Goal: Book appointment/travel/reservation

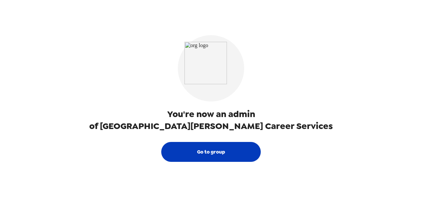
click at [210, 155] on button "Go to group" at bounding box center [211, 152] width 100 height 20
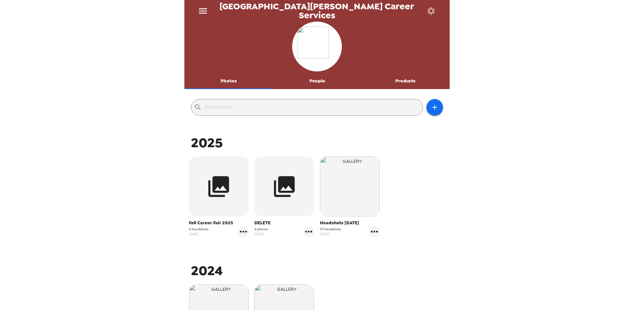
click at [234, 80] on button "Photos" at bounding box center [229, 81] width 89 height 16
click at [228, 79] on button "Photos" at bounding box center [229, 81] width 89 height 16
click at [227, 79] on button "Photos" at bounding box center [229, 81] width 89 height 16
click at [203, 7] on icon "menu" at bounding box center [203, 11] width 11 height 11
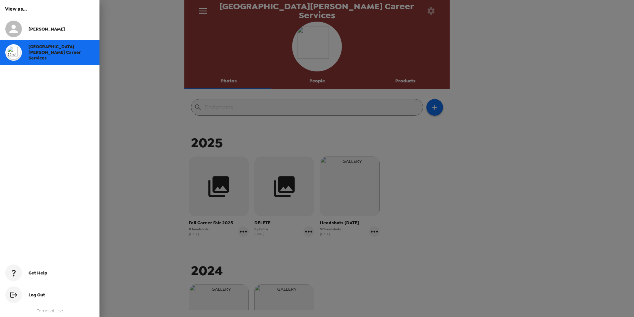
click at [233, 80] on div at bounding box center [317, 158] width 634 height 317
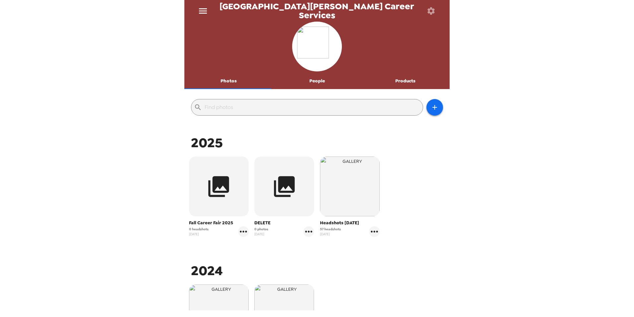
click at [233, 79] on button "Photos" at bounding box center [229, 81] width 89 height 16
click at [221, 77] on button "Photos" at bounding box center [229, 81] width 89 height 16
click at [238, 107] on input "text" at bounding box center [313, 107] width 216 height 11
click at [422, 11] on icon "button" at bounding box center [431, 10] width 9 height 9
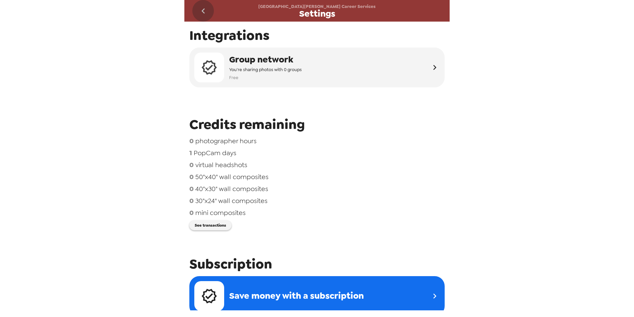
click at [201, 7] on icon "go back" at bounding box center [203, 11] width 11 height 11
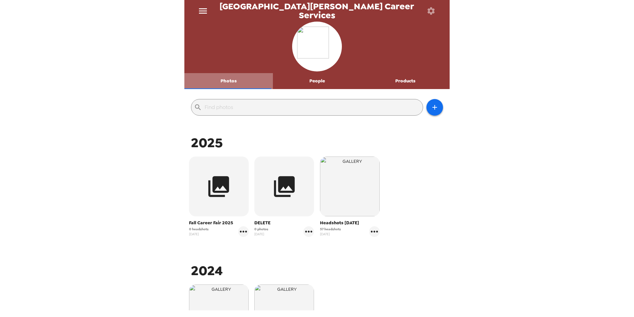
click at [234, 82] on button "Photos" at bounding box center [229, 81] width 89 height 16
click at [204, 6] on icon "menu" at bounding box center [203, 11] width 11 height 11
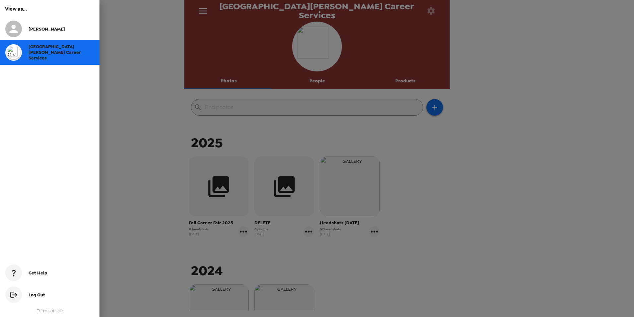
click at [204, 6] on div at bounding box center [317, 158] width 634 height 317
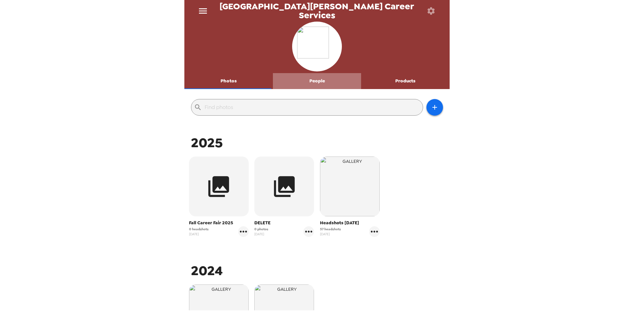
click at [318, 82] on button "People" at bounding box center [317, 81] width 89 height 16
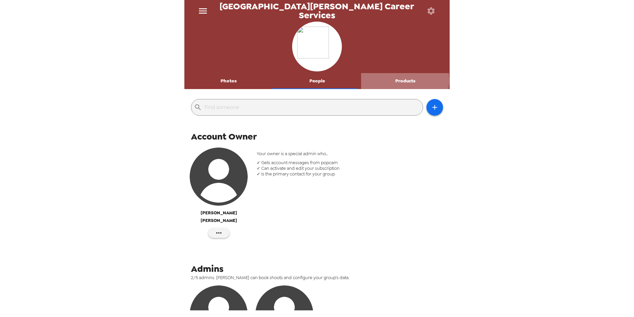
click at [399, 80] on button "Products" at bounding box center [405, 81] width 89 height 16
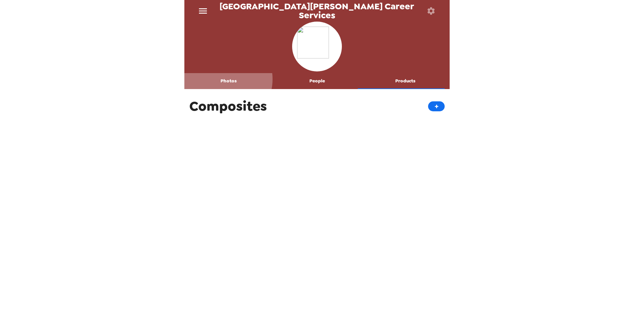
click at [221, 79] on button "Photos" at bounding box center [229, 81] width 89 height 16
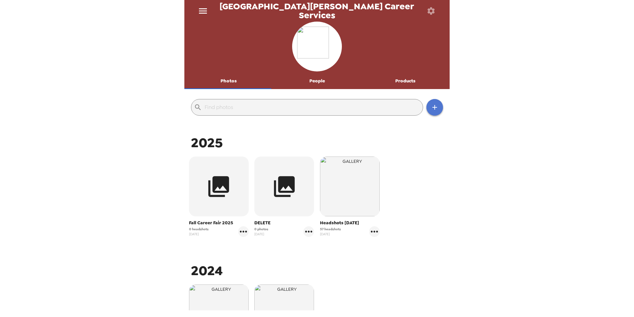
click at [422, 105] on icon "button" at bounding box center [435, 107] width 8 height 8
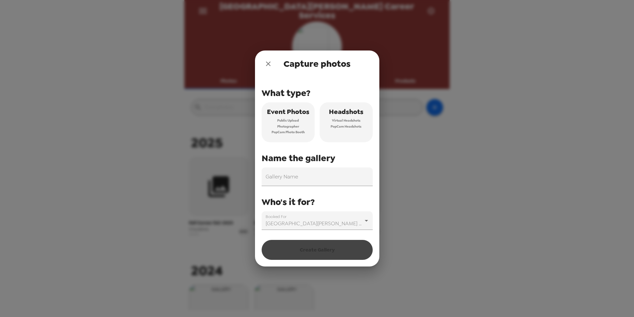
click at [349, 123] on span "Virtual Headshots" at bounding box center [346, 120] width 29 height 6
click at [312, 174] on input "Gallery Name" at bounding box center [317, 176] width 111 height 19
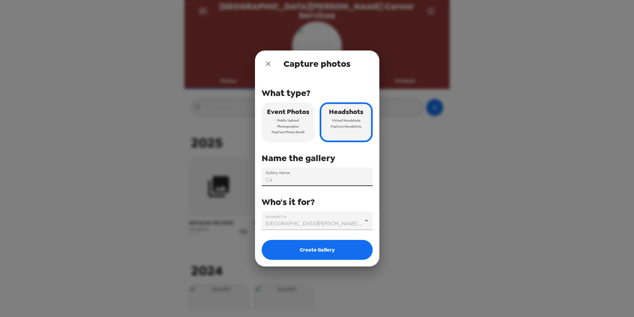
type input "C"
click at [272, 177] on input "11/LinkedIn Event" at bounding box center [317, 176] width 111 height 19
type input "[DATE] LinkedIn Event"
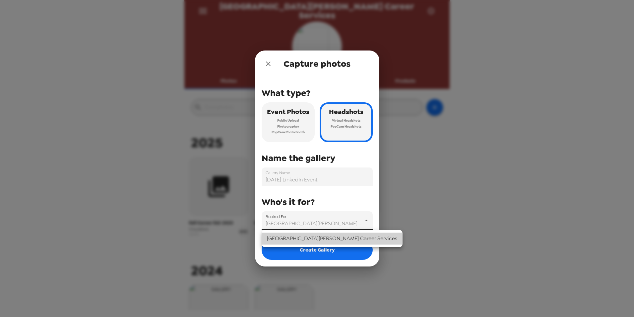
click at [343, 197] on body "St. [PERSON_NAME] University Career Services Photos People Products ​ 2025 Fall…" at bounding box center [317, 158] width 634 height 317
click at [344, 197] on li "[GEOGRAPHIC_DATA][PERSON_NAME] Career Services" at bounding box center [332, 238] width 141 height 12
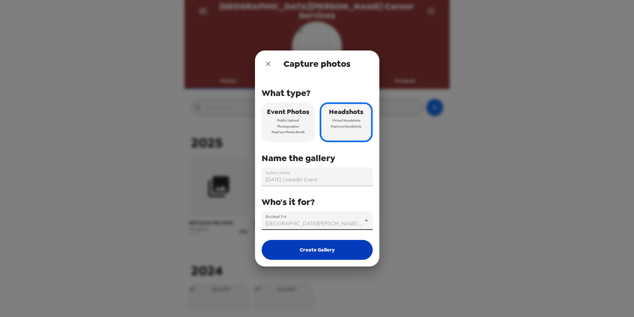
click at [324, 197] on button "Create Gallery" at bounding box center [317, 250] width 111 height 20
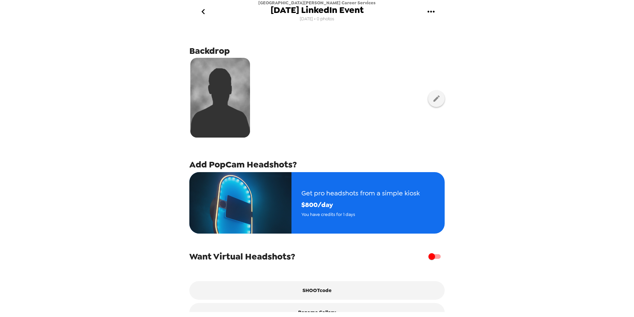
scroll to position [19, 0]
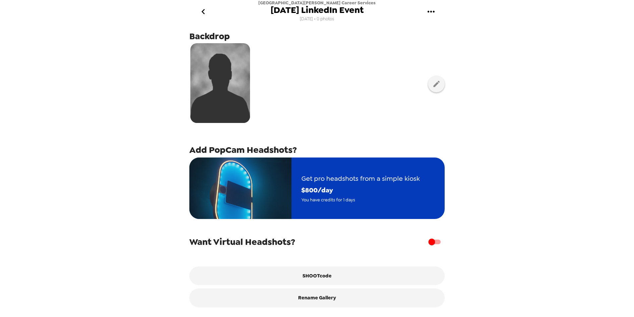
click at [274, 187] on img "button" at bounding box center [240, 187] width 102 height 61
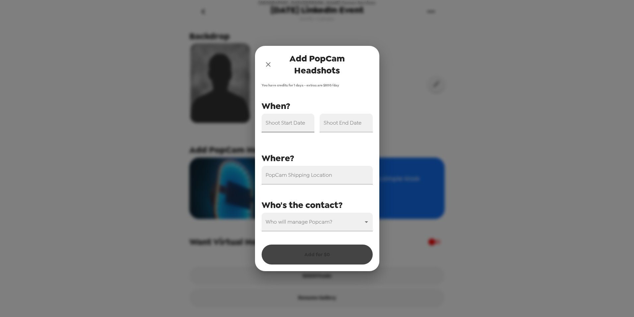
click at [285, 119] on div "Shoot Start Date" at bounding box center [288, 122] width 53 height 19
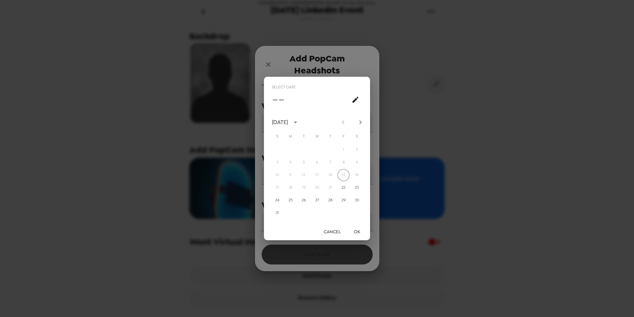
click at [361, 123] on icon "Next month" at bounding box center [361, 122] width 8 height 8
click at [331, 174] on button "13" at bounding box center [331, 175] width 12 height 12
type input "[DATE]"
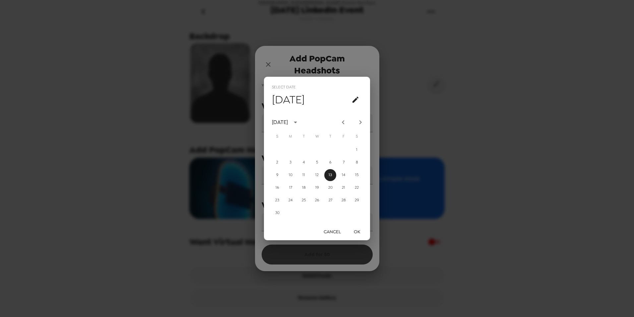
click at [358, 197] on button "OK" at bounding box center [356, 231] width 21 height 12
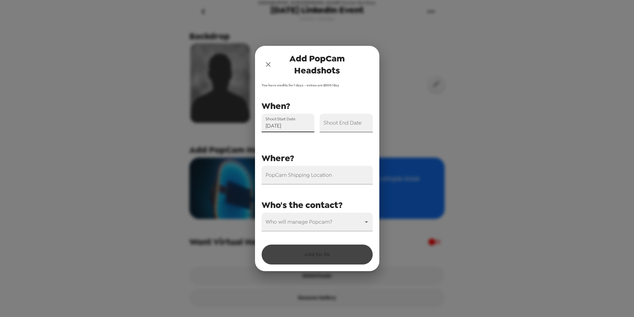
click at [353, 125] on input "Shoot End Date" at bounding box center [346, 122] width 53 height 19
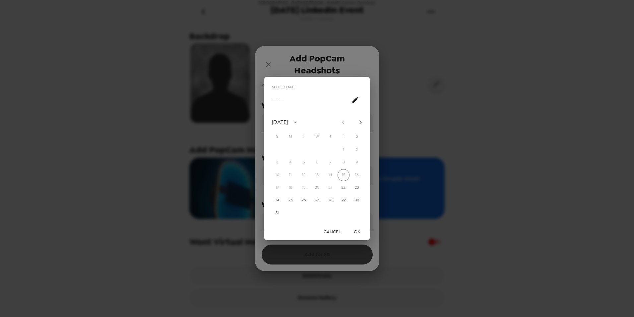
click at [358, 121] on icon "Next month" at bounding box center [361, 122] width 8 height 8
click at [331, 175] on button "13" at bounding box center [331, 175] width 12 height 12
type input "[DATE]"
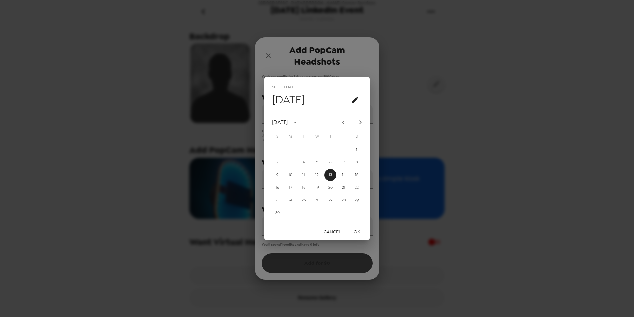
click at [360, 197] on button "OK" at bounding box center [356, 231] width 21 height 12
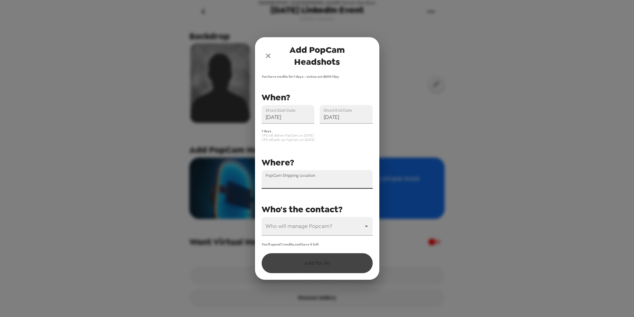
click at [307, 179] on input "PopCam Shipping Location" at bounding box center [317, 179] width 111 height 19
click at [277, 174] on div "PopCam Shipping Location" at bounding box center [317, 179] width 111 height 19
paste input "[STREET_ADDRESS] ·"
type input "[STREET_ADDRESS]"
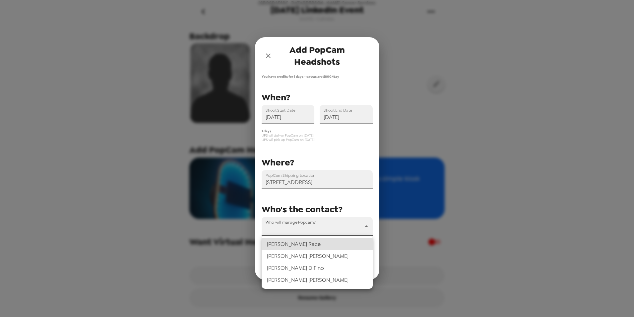
click at [319, 197] on body "[GEOGRAPHIC_DATA][PERSON_NAME] Career Services [DATE] LinkedIn Event [DATE] • 0…" at bounding box center [317, 158] width 634 height 317
click at [313, 197] on li "[PERSON_NAME]" at bounding box center [317, 256] width 111 height 12
type input "63220"
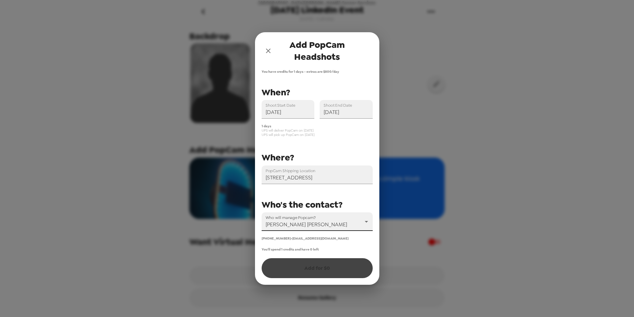
click at [333, 197] on div "You have credits for 1 days - extras are $ 800 /day PopCam Shipping Location [S…" at bounding box center [317, 176] width 124 height 215
click at [336, 197] on div "[PHONE_NUMBER] • [EMAIL_ADDRESS][DOMAIN_NAME]" at bounding box center [317, 238] width 111 height 4
click at [317, 197] on div "You'll spend 1 credits and have 0 left Add for $ 0" at bounding box center [317, 262] width 111 height 31
click at [306, 197] on div "You have credits for 1 days - extras are $ 800 /day PopCam Shipping Location [S…" at bounding box center [317, 176] width 124 height 215
click at [359, 197] on div "[PHONE_NUMBER] • [EMAIL_ADDRESS][DOMAIN_NAME]" at bounding box center [317, 238] width 111 height 4
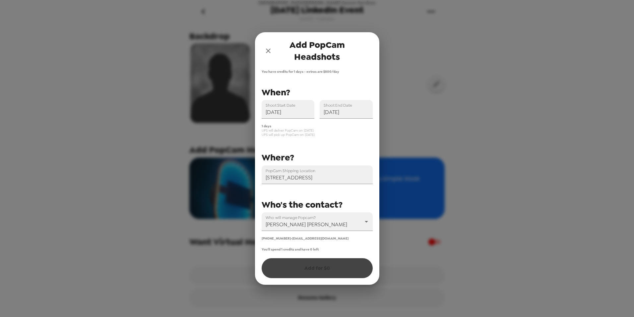
click at [349, 197] on div "You have credits for 1 days - extras are $ 800 /day PopCam Shipping Location [S…" at bounding box center [317, 176] width 124 height 215
click at [309, 197] on div "You have credits for 1 days - extras are $ 800 /day PopCam Shipping Location [S…" at bounding box center [317, 176] width 124 height 215
click at [308, 197] on span "[EMAIL_ADDRESS][DOMAIN_NAME]" at bounding box center [320, 238] width 56 height 4
click at [366, 197] on body "[GEOGRAPHIC_DATA][PERSON_NAME] Career Services [DATE] LinkedIn Event [DATE] • 0…" at bounding box center [317, 158] width 634 height 317
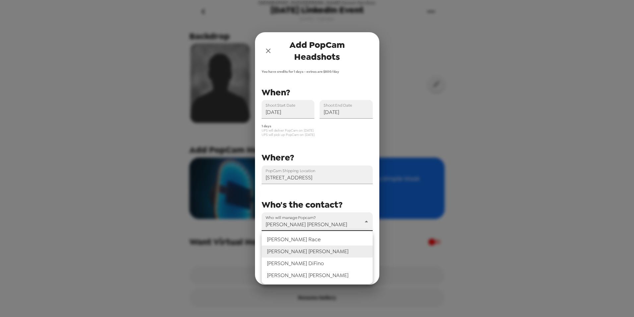
click at [323, 197] on li "[PERSON_NAME]" at bounding box center [317, 251] width 111 height 12
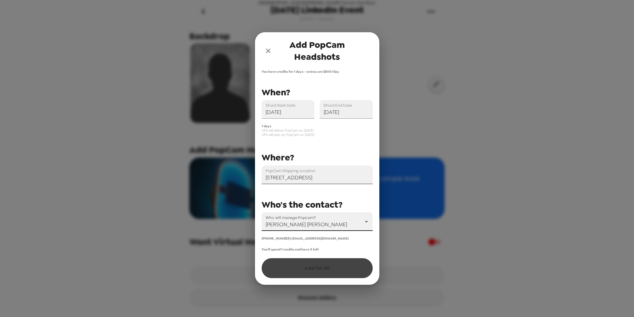
click at [355, 176] on input "[STREET_ADDRESS]" at bounding box center [317, 174] width 111 height 19
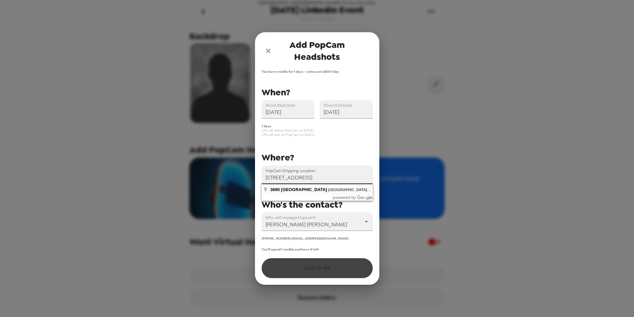
type input "[STREET_ADDRESS]"
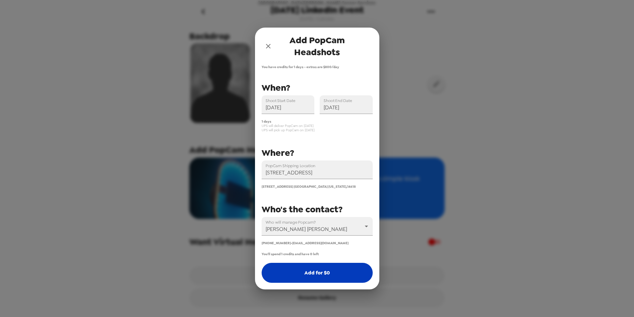
click at [324, 197] on button "Add for $ 0" at bounding box center [317, 272] width 111 height 20
